Goal: Information Seeking & Learning: Learn about a topic

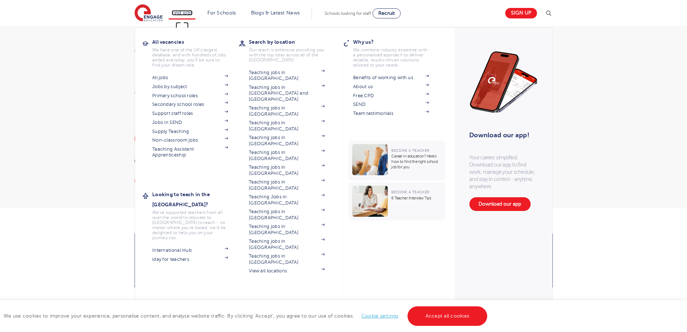
click at [192, 15] on link "Find jobs" at bounding box center [182, 12] width 21 height 5
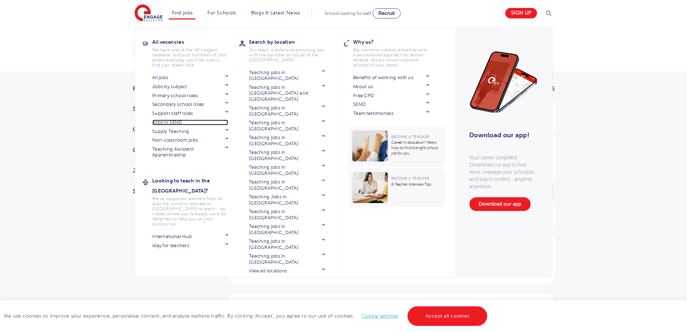
click at [183, 124] on link "Jobs in SEND" at bounding box center [190, 122] width 76 height 6
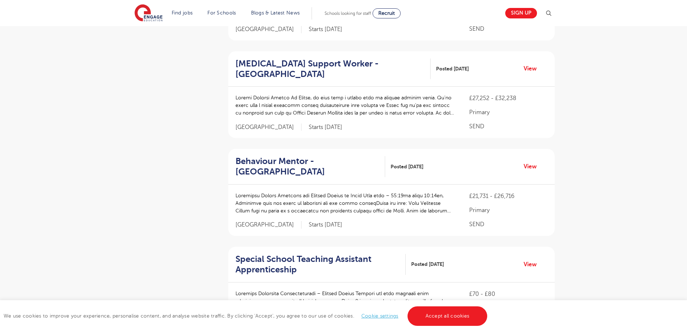
scroll to position [985, 0]
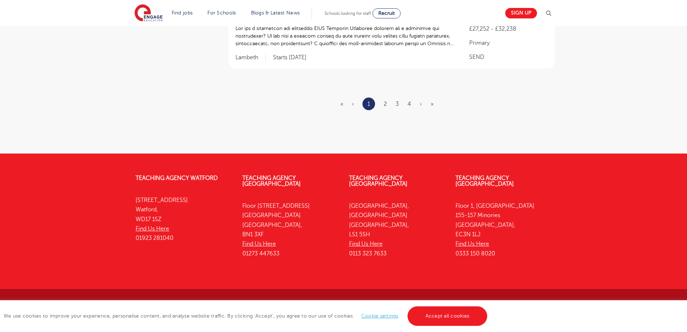
click at [387, 107] on ul "« ‹ 1 2 3 4 › »" at bounding box center [392, 103] width 102 height 13
click at [386, 106] on link "2" at bounding box center [385, 104] width 3 height 6
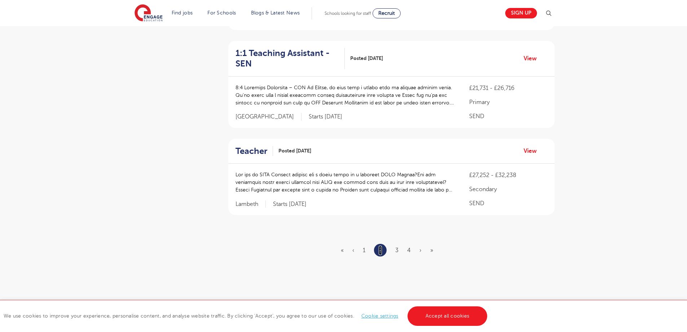
scroll to position [824, 0]
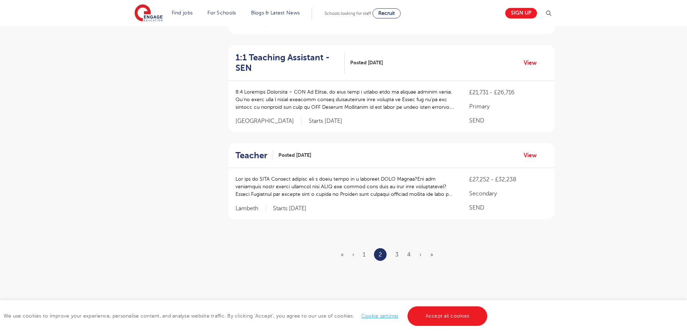
click at [398, 250] on li "3" at bounding box center [396, 254] width 3 height 9
click at [398, 251] on link "3" at bounding box center [396, 254] width 3 height 6
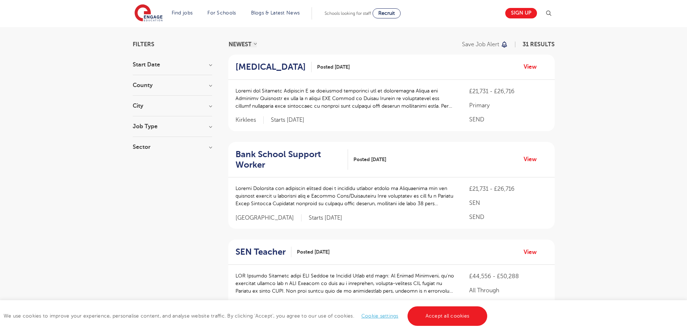
scroll to position [933, 0]
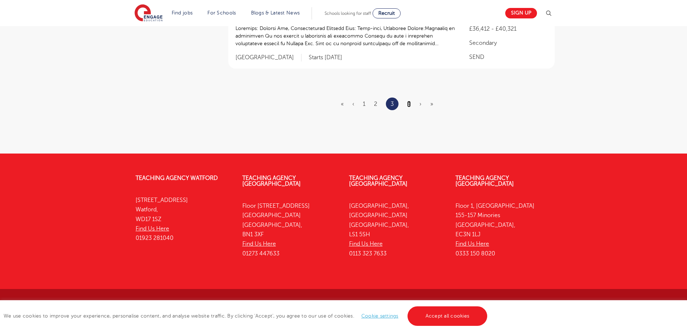
click at [409, 105] on link "4" at bounding box center [409, 104] width 4 height 6
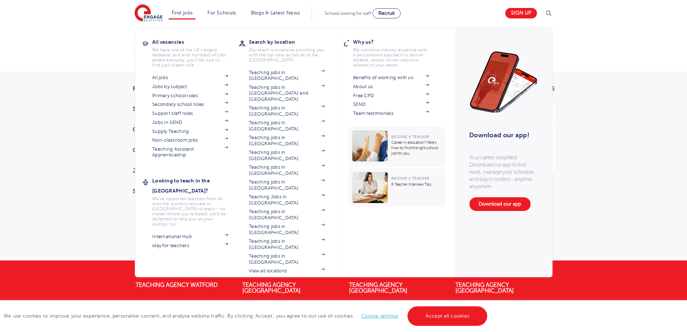
click at [190, 18] on li "Find jobs All vacancies We have one of the UK's largest database. and with hund…" at bounding box center [182, 13] width 27 height 12
click at [167, 114] on link "Support staff roles" at bounding box center [190, 113] width 76 height 6
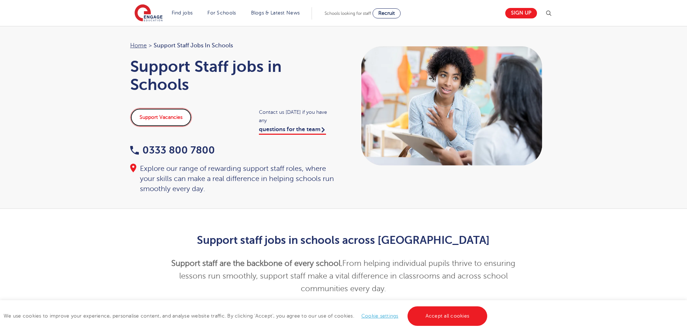
click at [165, 112] on link "Support Vacancies" at bounding box center [161, 117] width 62 height 19
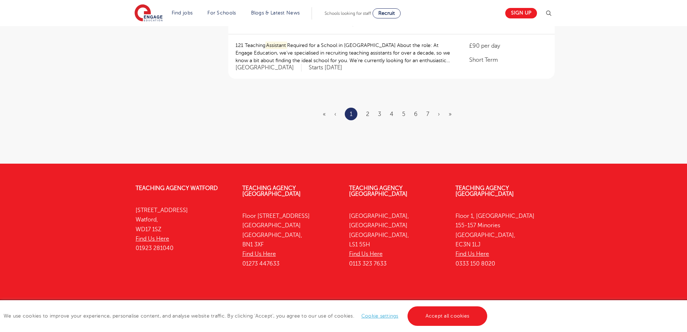
scroll to position [810, 0]
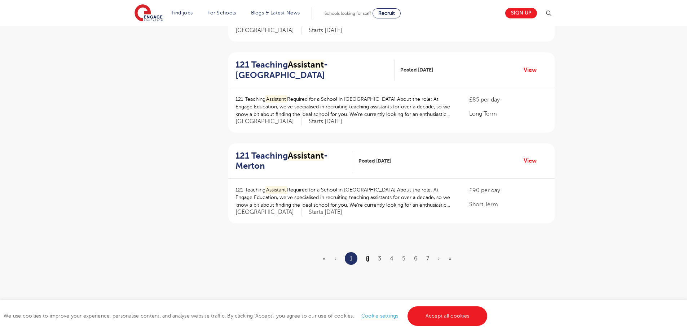
click at [368, 255] on link "2" at bounding box center [367, 258] width 3 height 6
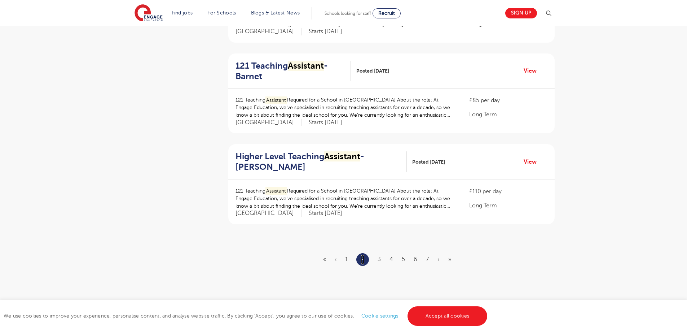
scroll to position [764, 0]
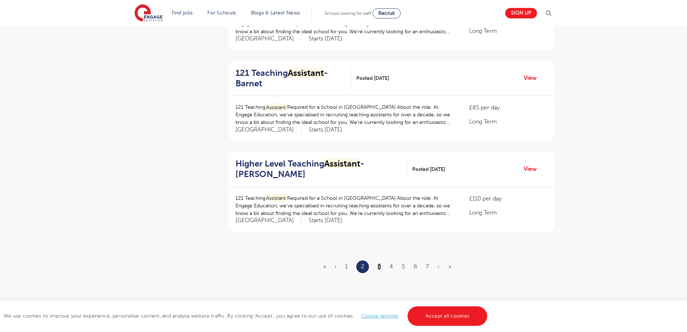
click at [380, 267] on link "3" at bounding box center [379, 266] width 3 height 6
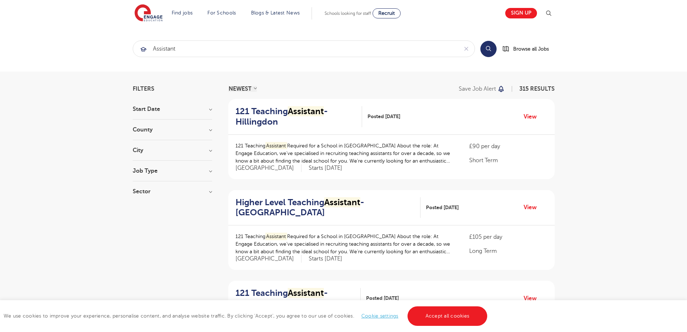
scroll to position [934, 0]
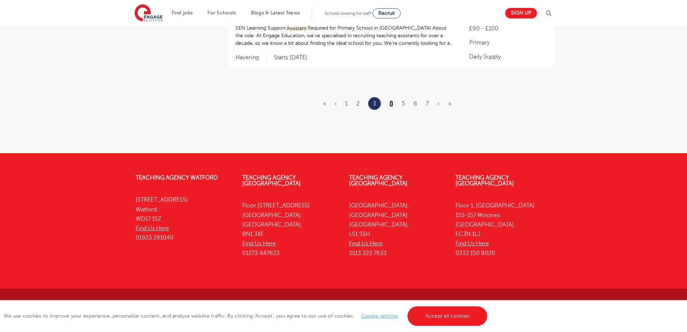
click at [393, 104] on link "4" at bounding box center [392, 103] width 4 height 6
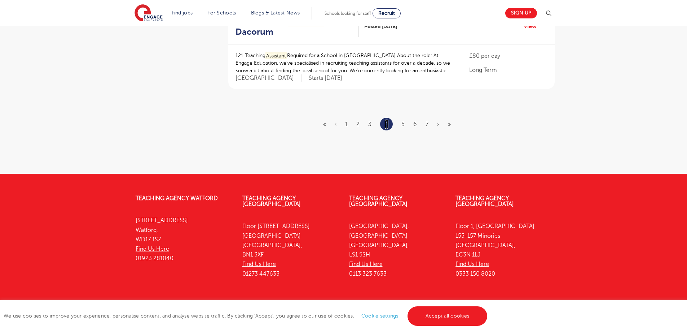
scroll to position [0, 0]
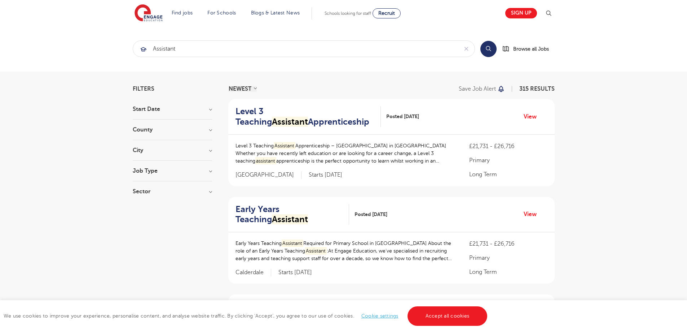
scroll to position [955, 0]
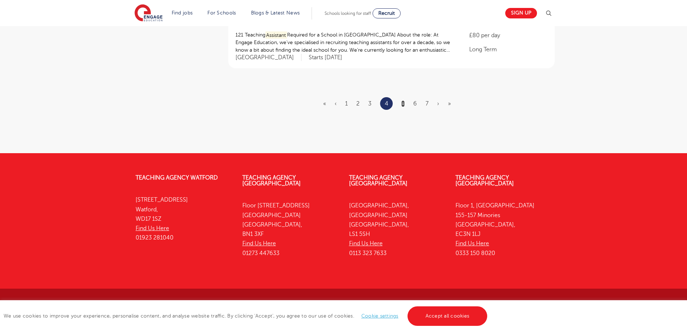
click at [402, 102] on link "5" at bounding box center [403, 103] width 3 height 6
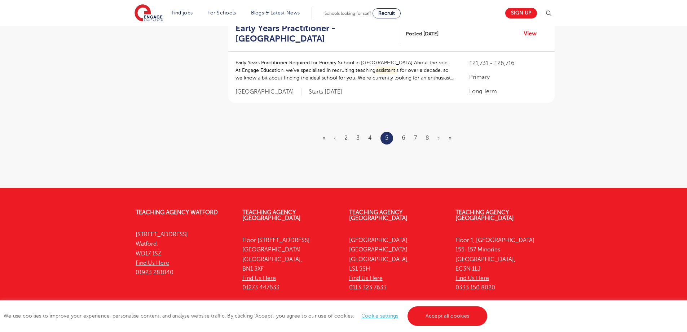
scroll to position [0, 0]
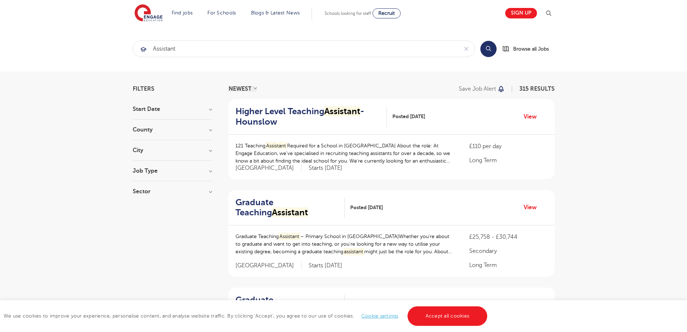
scroll to position [978, 0]
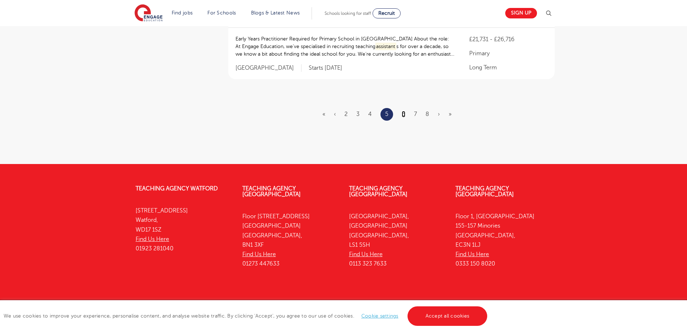
click at [405, 111] on link "6" at bounding box center [404, 114] width 4 height 6
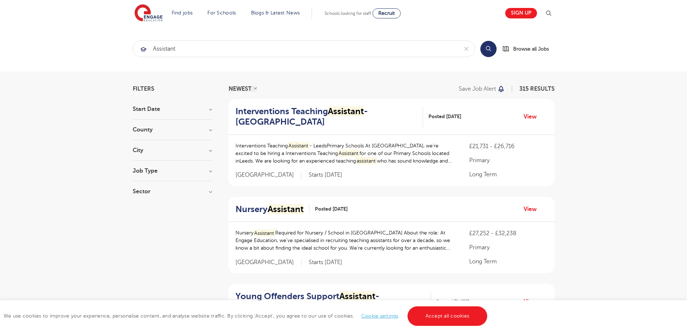
scroll to position [951, 0]
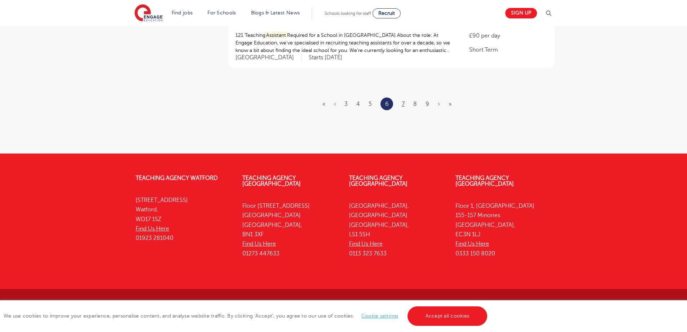
click at [402, 102] on ul "« ‹ 3 4 5 6 7 8 9 › »" at bounding box center [392, 103] width 138 height 13
click at [404, 104] on link "7" at bounding box center [403, 104] width 3 height 6
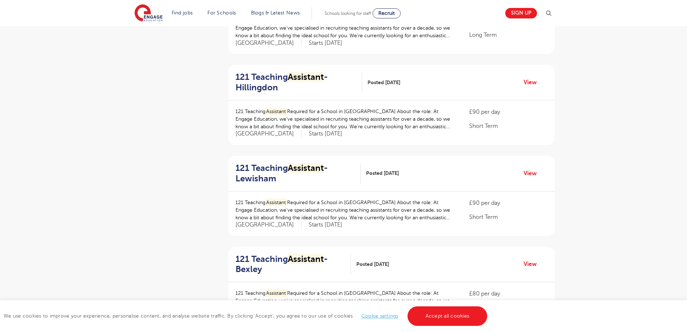
scroll to position [948, 0]
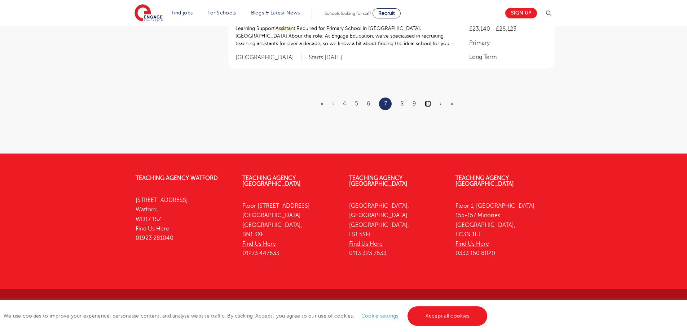
click at [429, 103] on link "10" at bounding box center [428, 103] width 6 height 6
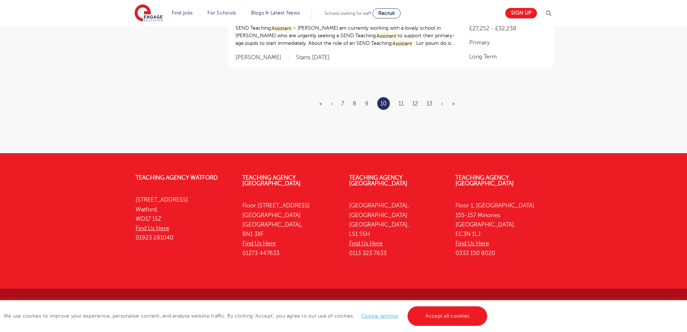
scroll to position [0, 0]
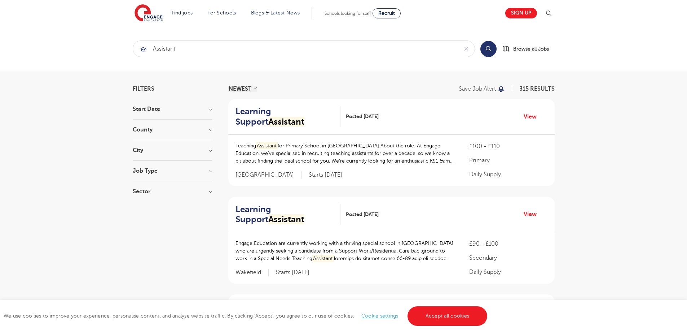
scroll to position [948, 0]
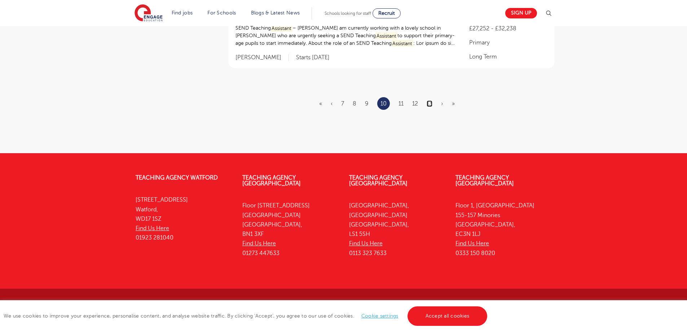
click at [431, 102] on link "13" at bounding box center [430, 103] width 6 height 6
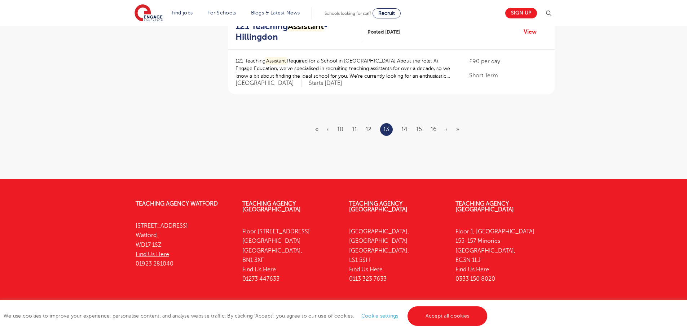
scroll to position [893, 0]
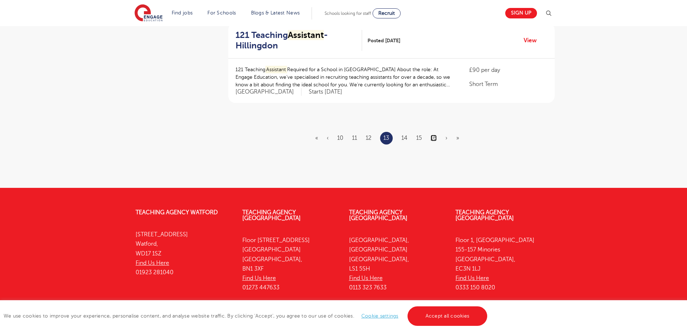
click at [436, 141] on li "16" at bounding box center [434, 137] width 6 height 9
click at [435, 138] on link "16" at bounding box center [434, 138] width 6 height 6
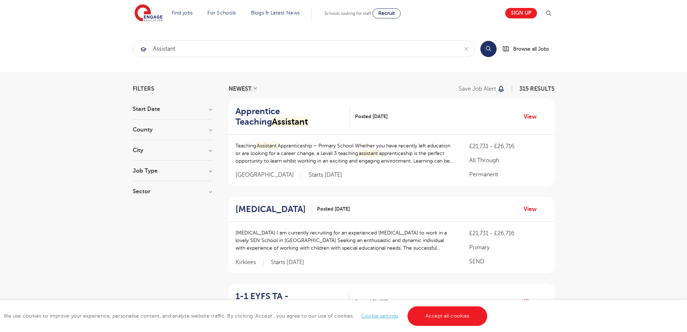
scroll to position [961, 0]
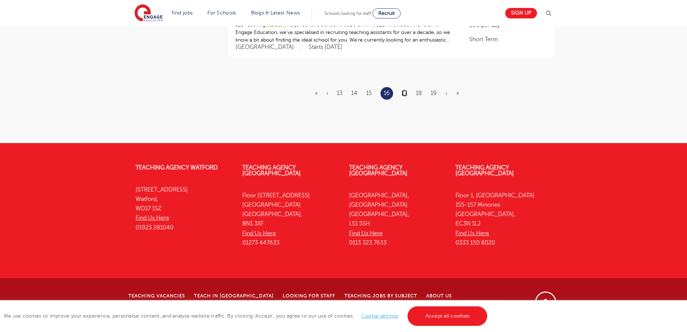
click at [406, 96] on link "17" at bounding box center [404, 93] width 5 height 6
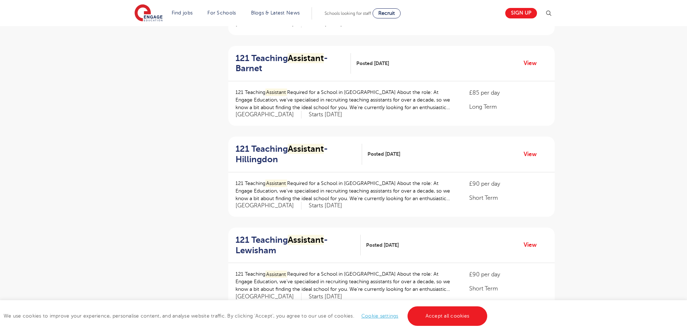
scroll to position [820, 0]
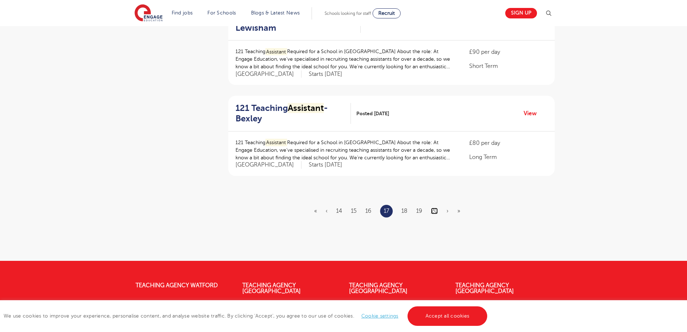
click at [432, 211] on link "20" at bounding box center [434, 210] width 7 height 6
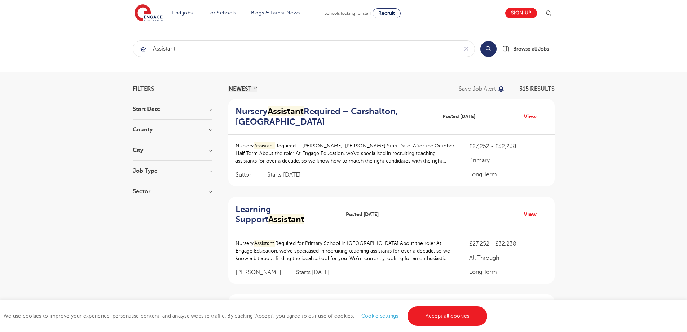
scroll to position [951, 0]
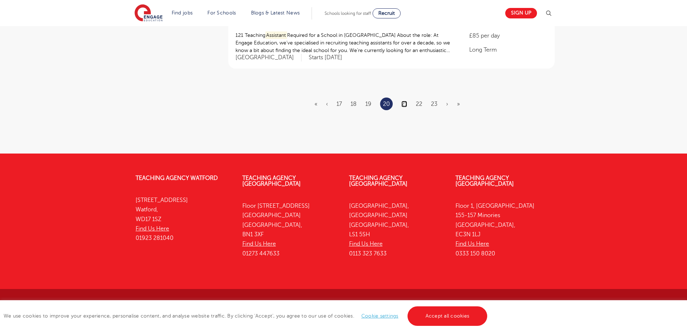
click at [406, 106] on link "21" at bounding box center [405, 104] width 6 height 6
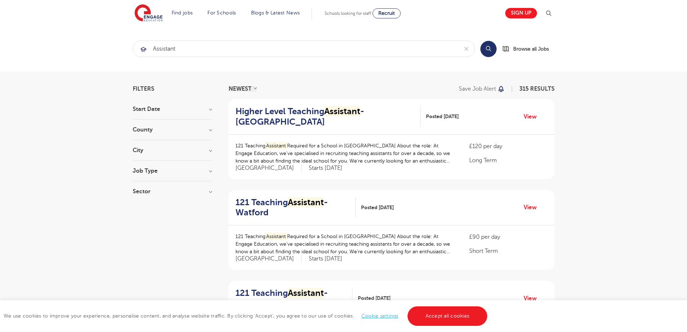
scroll to position [927, 0]
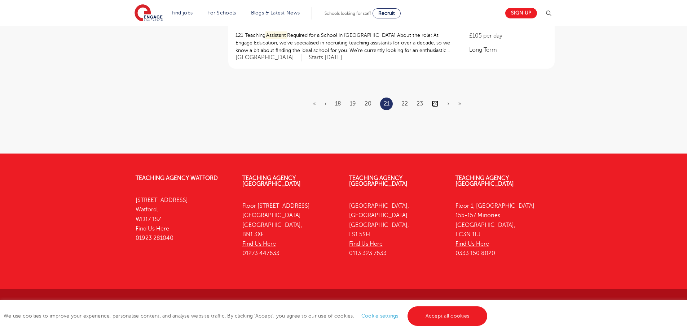
click at [434, 102] on link "24" at bounding box center [435, 103] width 7 height 6
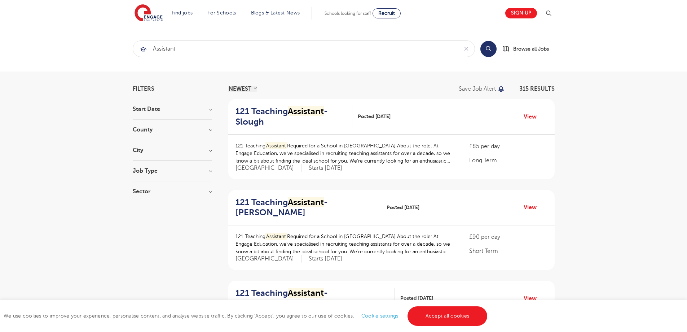
scroll to position [920, 0]
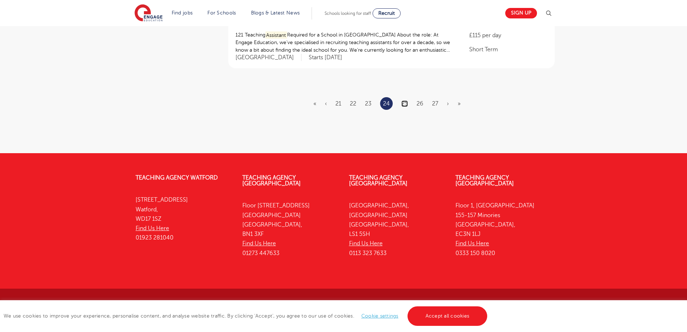
click at [405, 106] on link "25" at bounding box center [405, 103] width 6 height 6
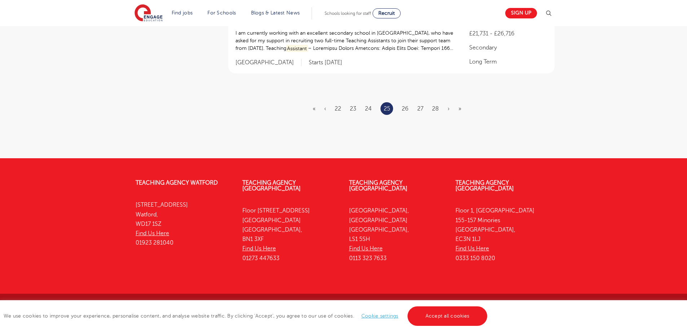
scroll to position [0, 0]
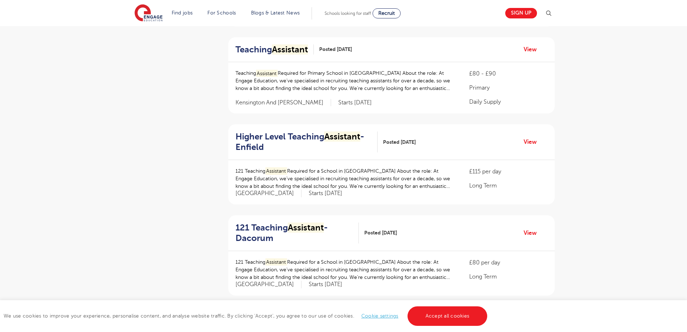
scroll to position [751, 0]
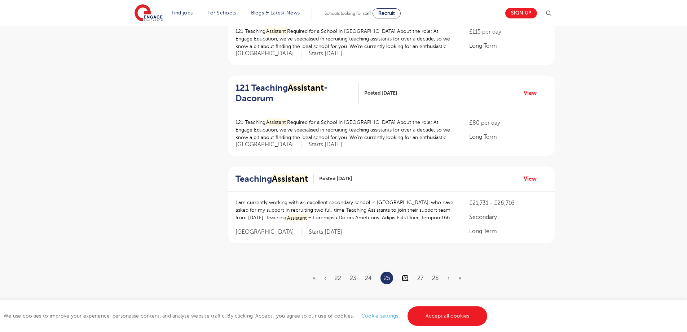
click at [408, 275] on link "26" at bounding box center [405, 278] width 7 height 6
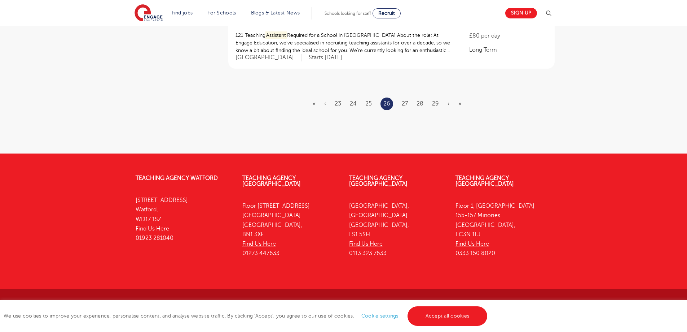
click at [408, 97] on ul "« ‹ 23 24 25 26 27 28 29 › »" at bounding box center [391, 103] width 157 height 13
click at [405, 103] on link "27" at bounding box center [405, 103] width 6 height 6
click at [404, 101] on link "28" at bounding box center [405, 103] width 7 height 6
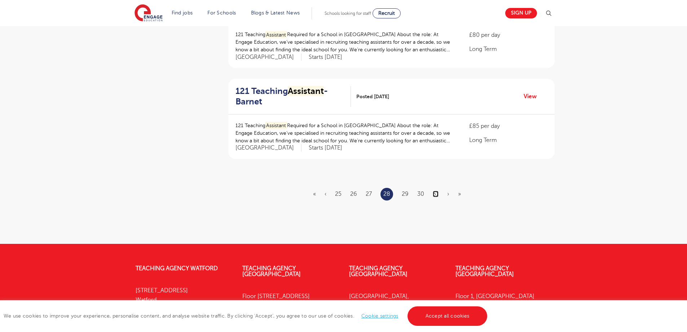
click at [436, 190] on link "31" at bounding box center [436, 193] width 6 height 6
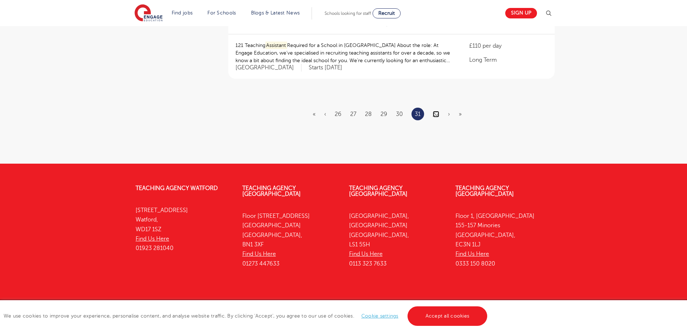
click at [438, 111] on link "32" at bounding box center [436, 114] width 6 height 6
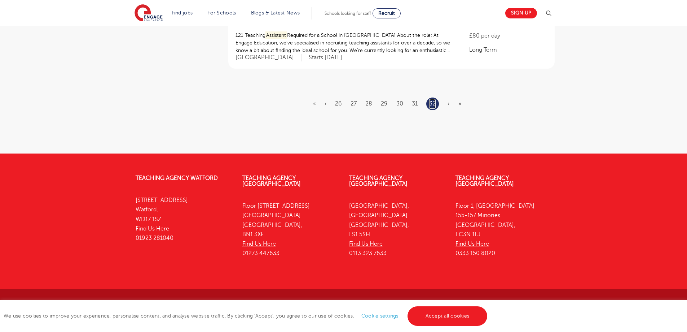
click at [435, 104] on link "32" at bounding box center [432, 103] width 6 height 9
click at [432, 104] on link "32" at bounding box center [432, 103] width 6 height 9
